Goal: Download file/media

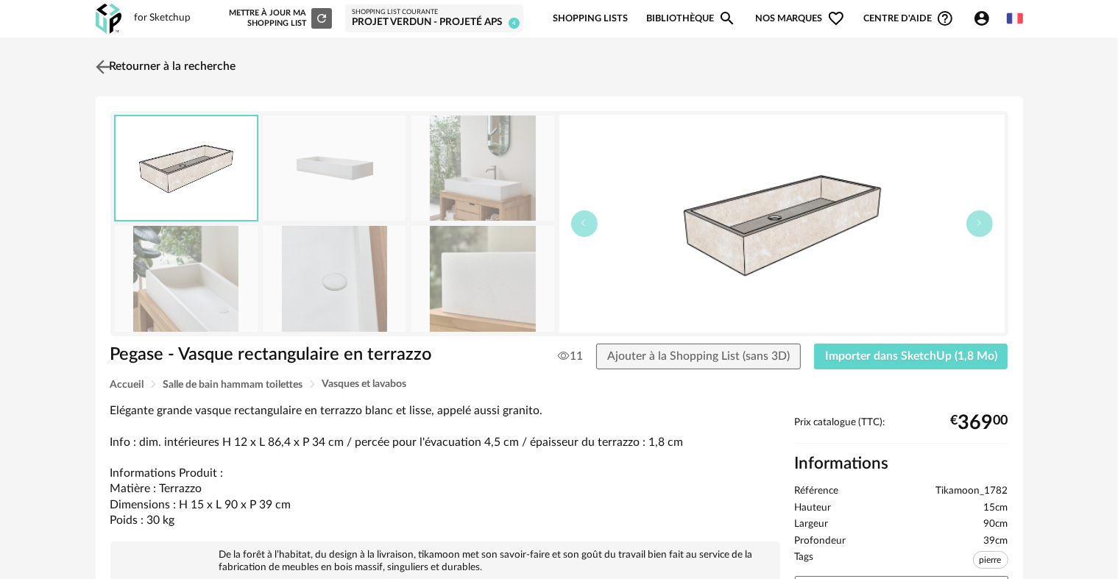
click at [190, 76] on link "Retourner à la recherche" at bounding box center [164, 67] width 144 height 32
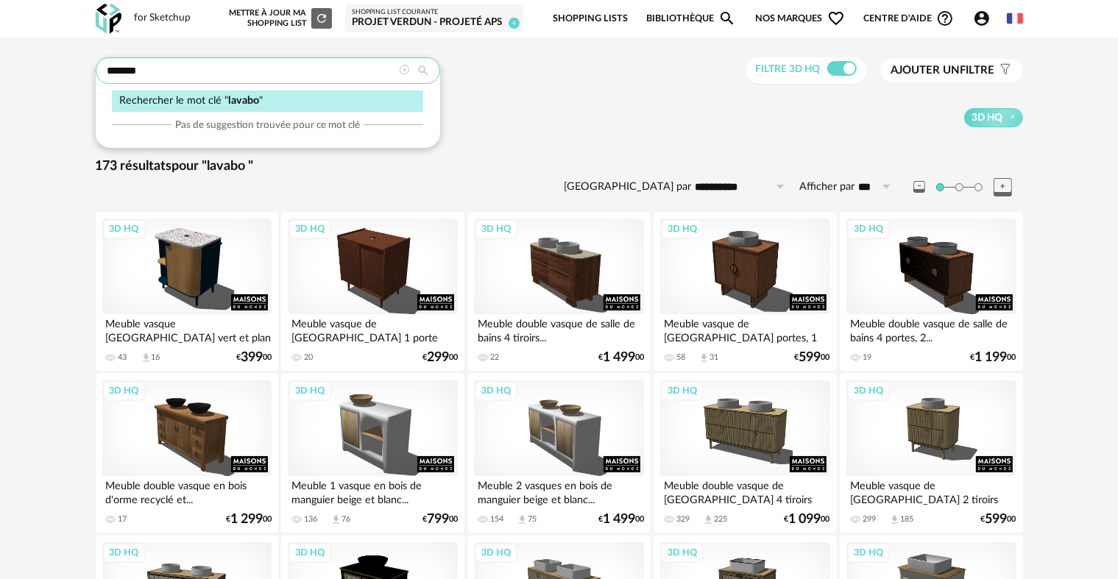
drag, startPoint x: 192, startPoint y: 75, endPoint x: 77, endPoint y: 71, distance: 115.7
type input "**********"
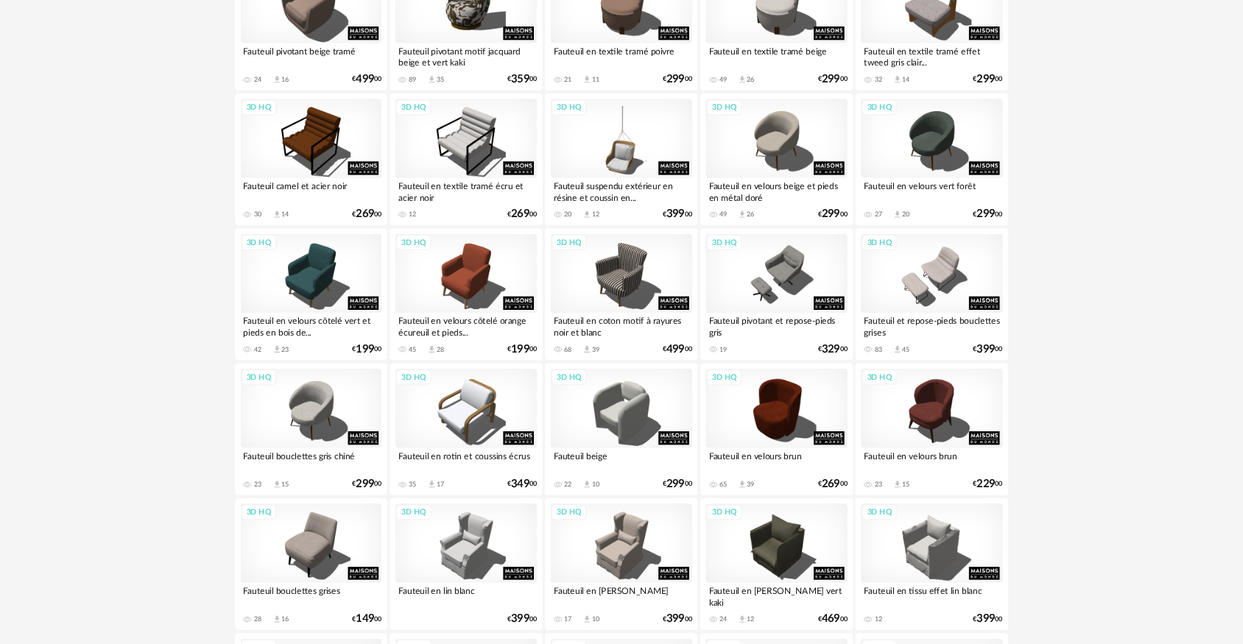
scroll to position [586, 0]
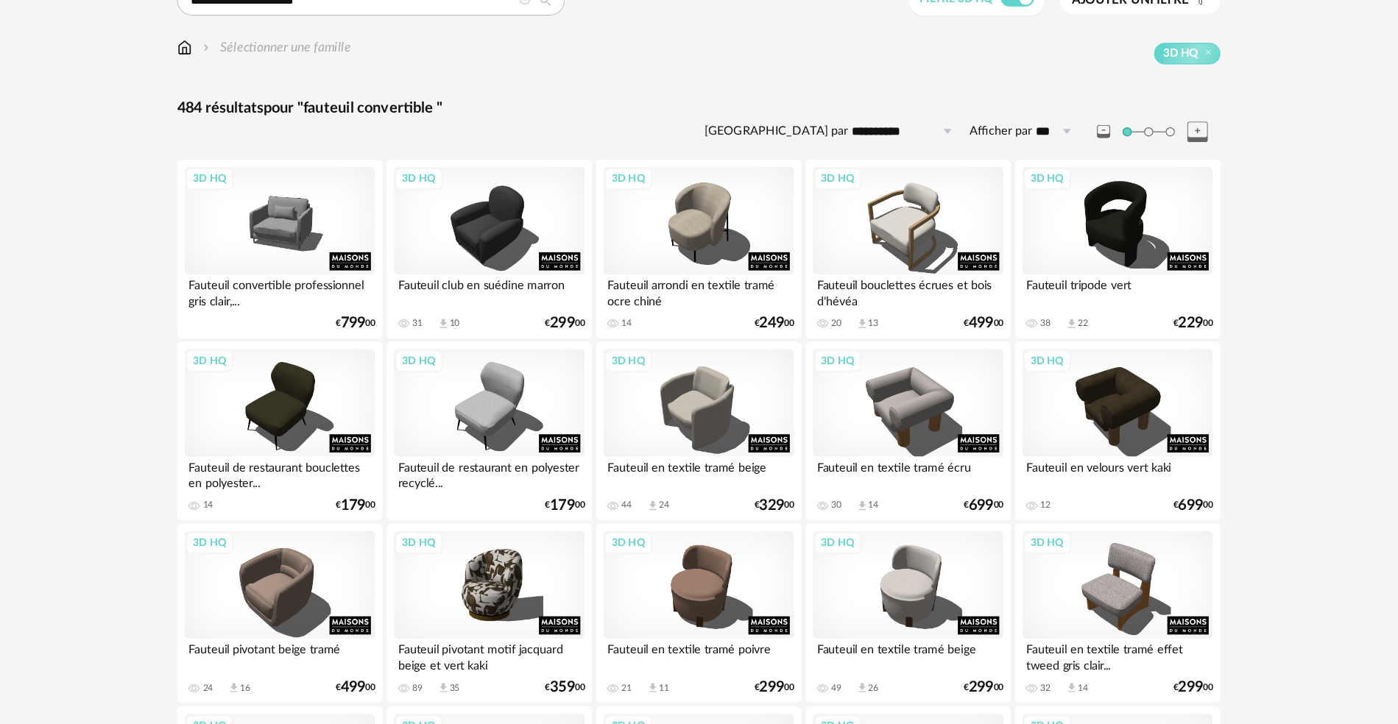
scroll to position [0, 0]
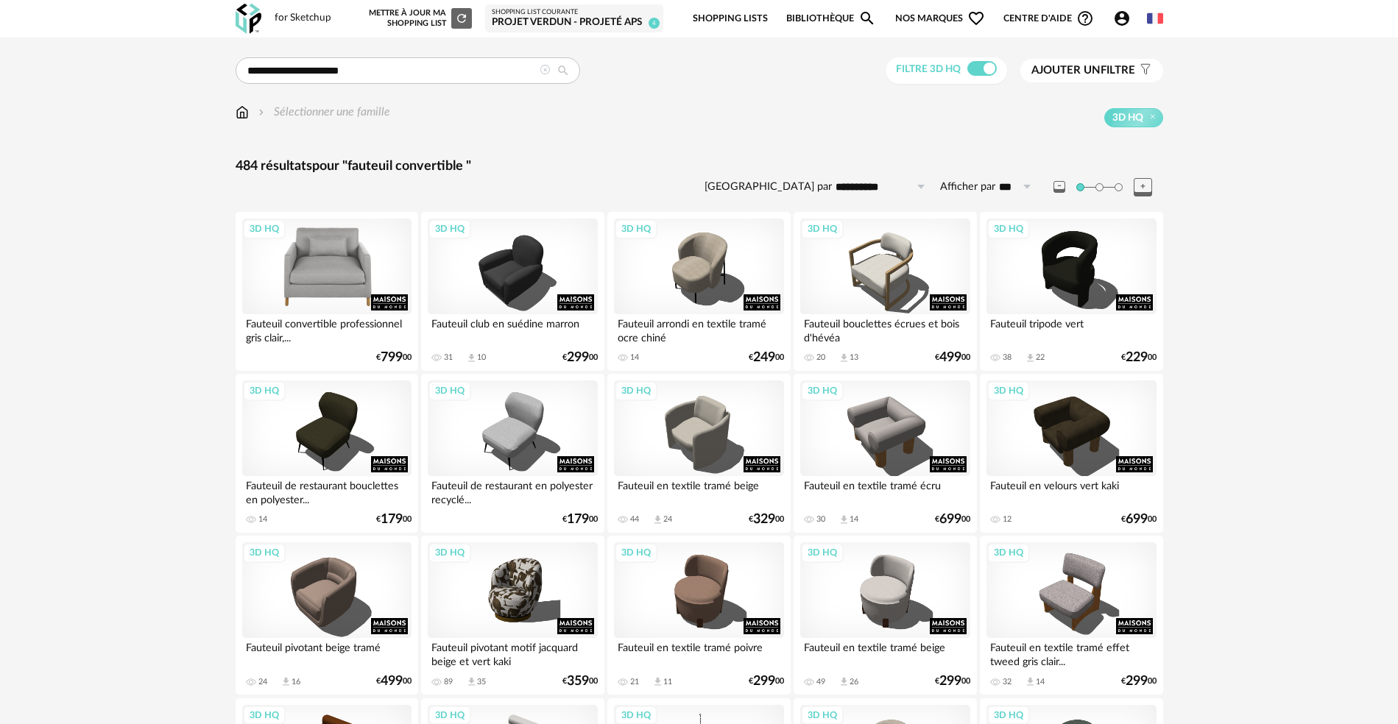
click at [333, 278] on div "3D HQ" at bounding box center [326, 267] width 169 height 96
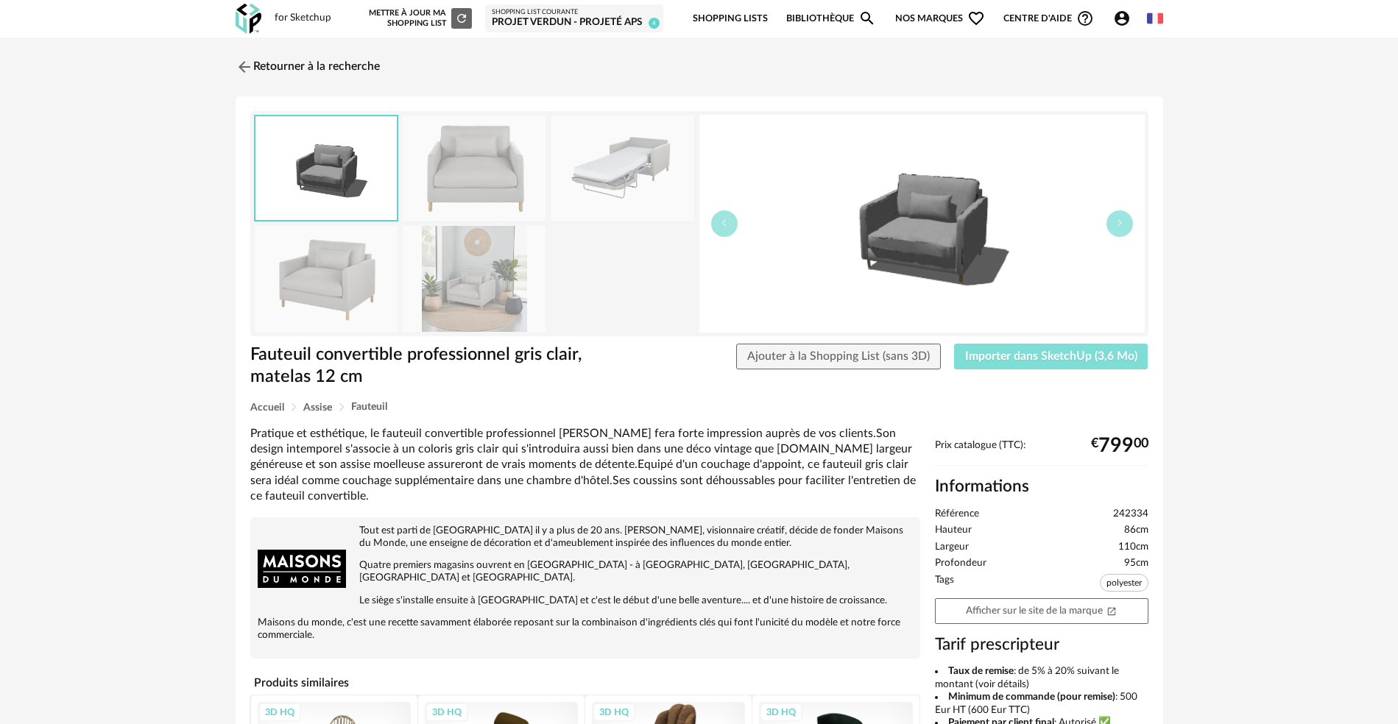
click at [1063, 352] on span "Importer dans SketchUp (3,6 Mo)" at bounding box center [1051, 356] width 172 height 12
